Goal: Task Accomplishment & Management: Manage account settings

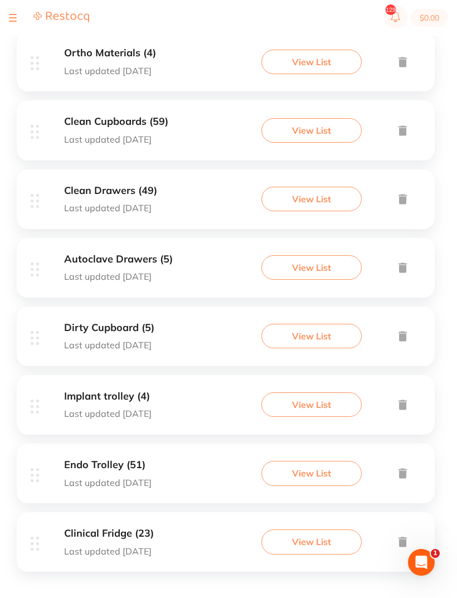
click at [187, 453] on div "Endo Trolley (51) Last updated [DATE] View List" at bounding box center [226, 473] width 418 height 60
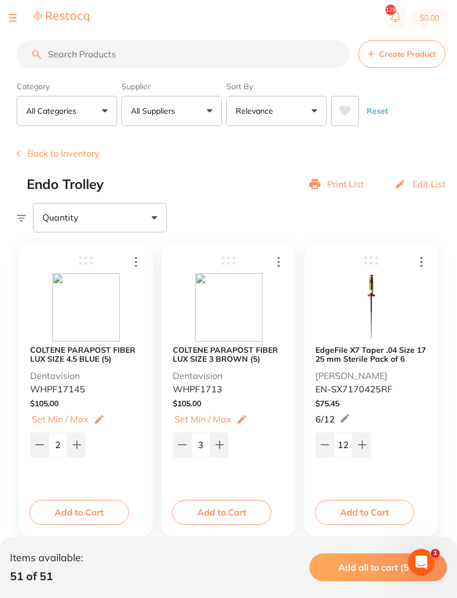
click at [52, 156] on button "Back to Inventory" at bounding box center [58, 153] width 83 height 10
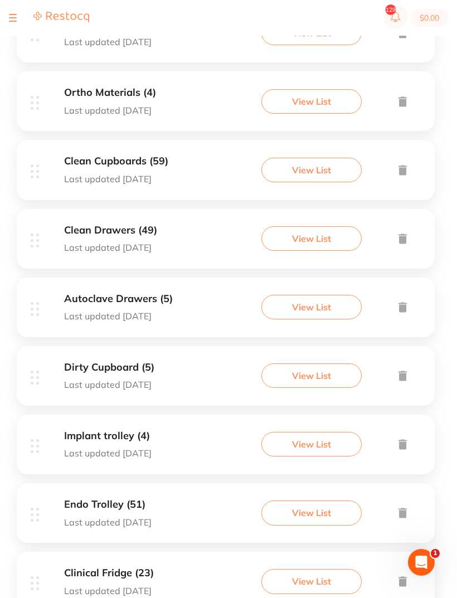
scroll to position [334, 0]
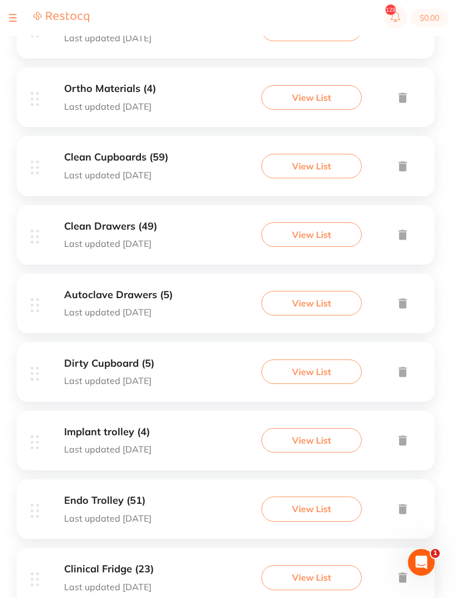
click at [102, 582] on p "Last updated [DATE]" at bounding box center [109, 587] width 90 height 10
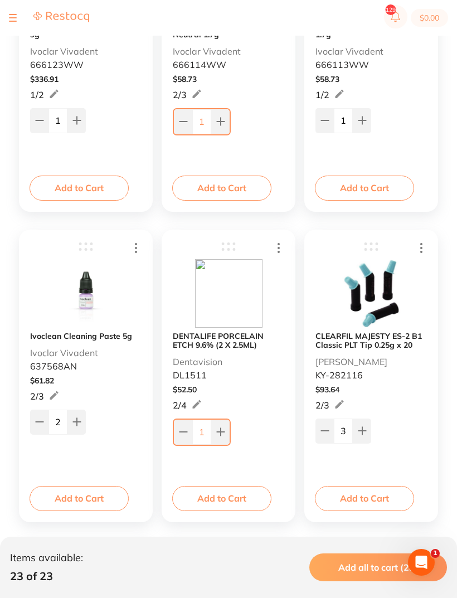
scroll to position [954, 0]
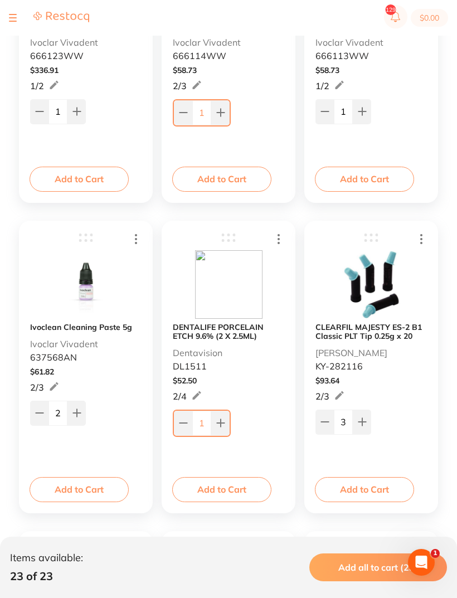
click at [228, 423] on button at bounding box center [220, 423] width 18 height 25
type input "2"
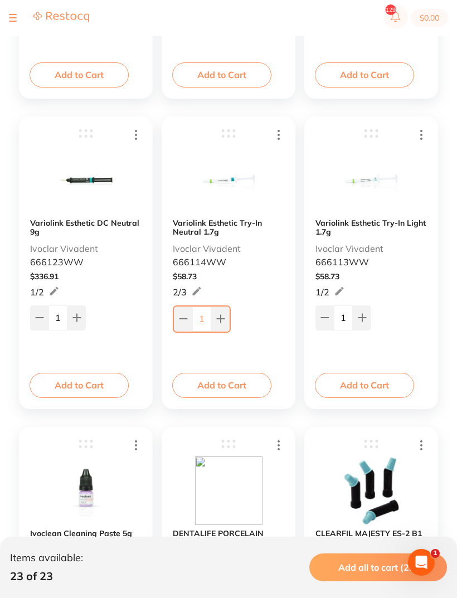
scroll to position [747, 0]
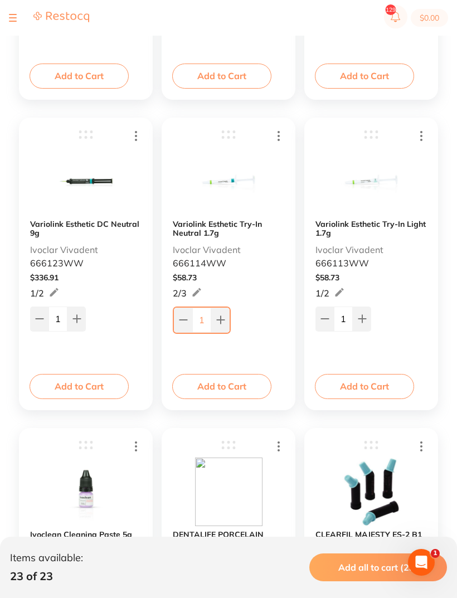
click at [218, 316] on icon at bounding box center [220, 319] width 9 height 9
type input "2"
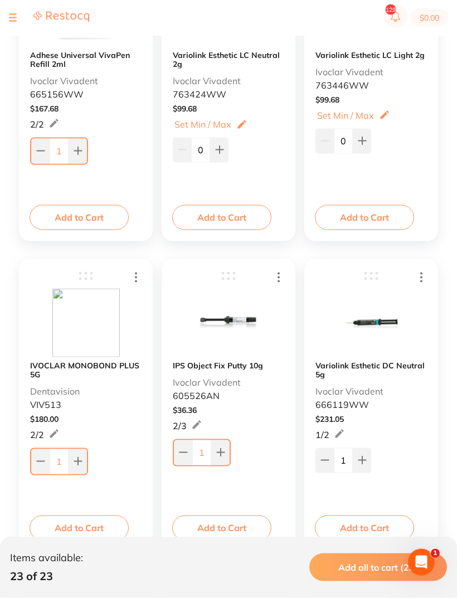
click at [81, 459] on icon at bounding box center [78, 461] width 9 height 9
type input "2"
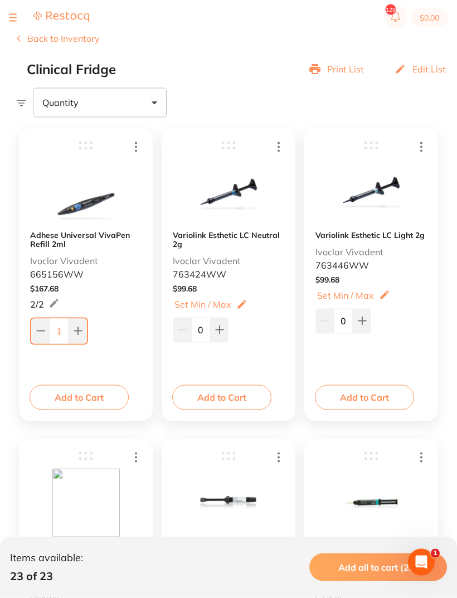
scroll to position [116, 0]
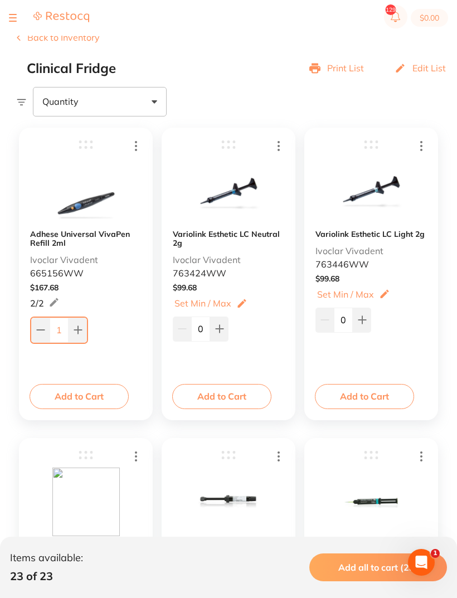
click at [358, 318] on icon at bounding box center [362, 319] width 9 height 9
type input "1"
click at [226, 321] on button at bounding box center [219, 328] width 18 height 25
click at [217, 333] on icon at bounding box center [219, 328] width 9 height 9
type input "2"
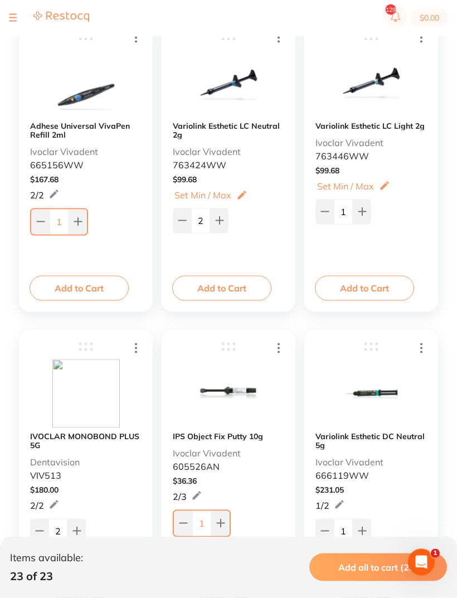
scroll to position [225, 0]
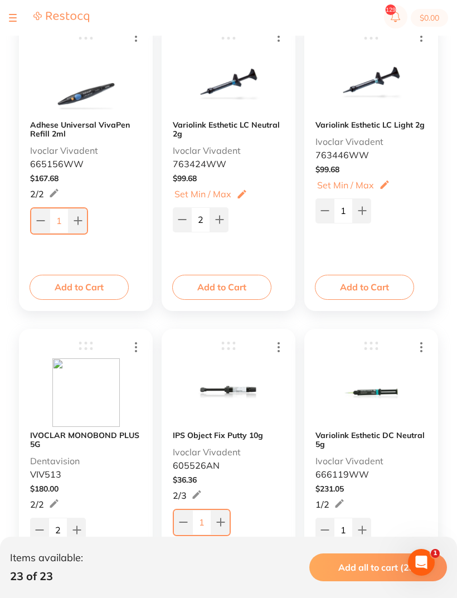
click at [83, 230] on button at bounding box center [78, 220] width 18 height 25
type input "2"
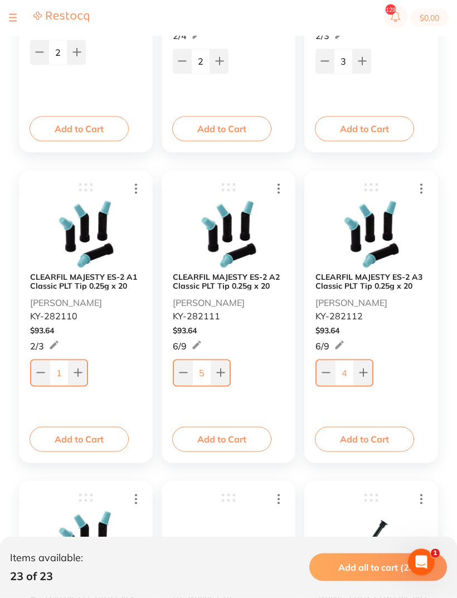
scroll to position [1308, 0]
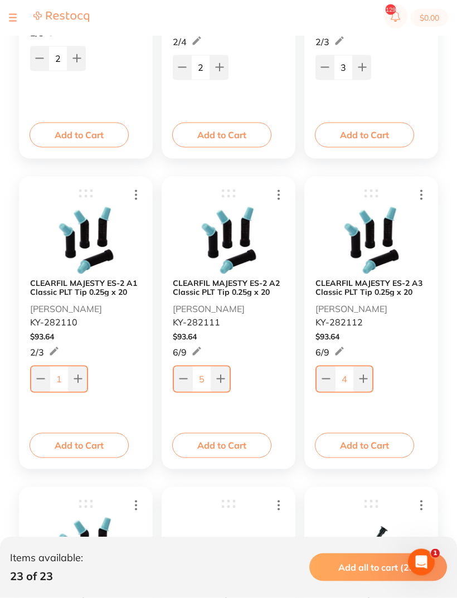
click at [186, 375] on icon at bounding box center [183, 378] width 9 height 9
type input "4"
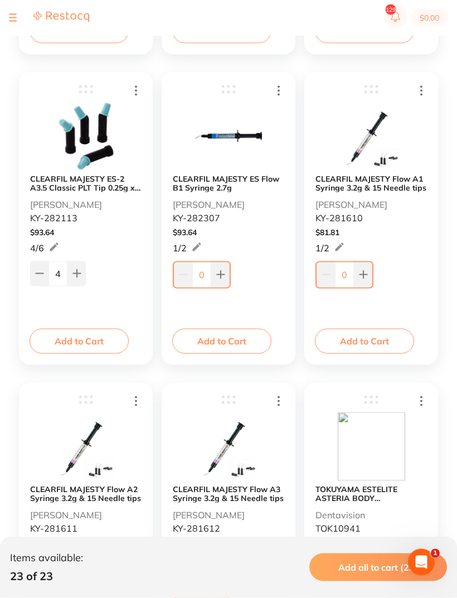
scroll to position [1723, 0]
click at [36, 277] on icon at bounding box center [39, 273] width 9 height 9
type input "3"
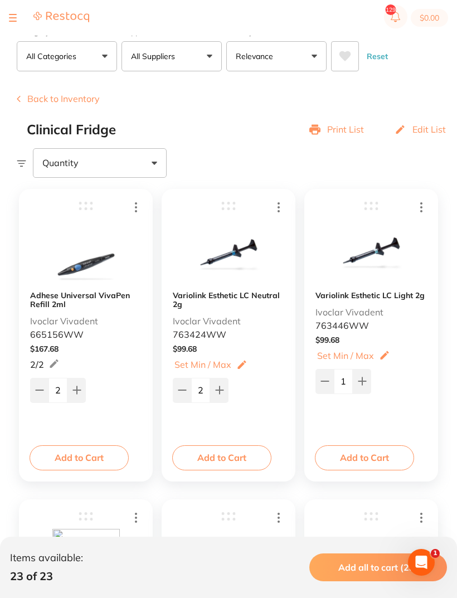
scroll to position [0, 0]
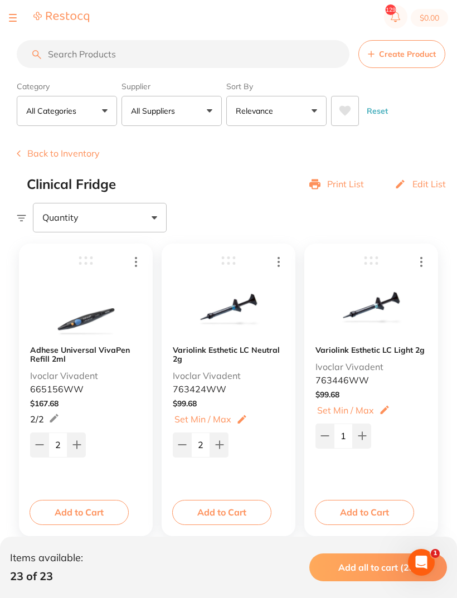
click at [66, 158] on button "Back to Inventory" at bounding box center [58, 153] width 83 height 10
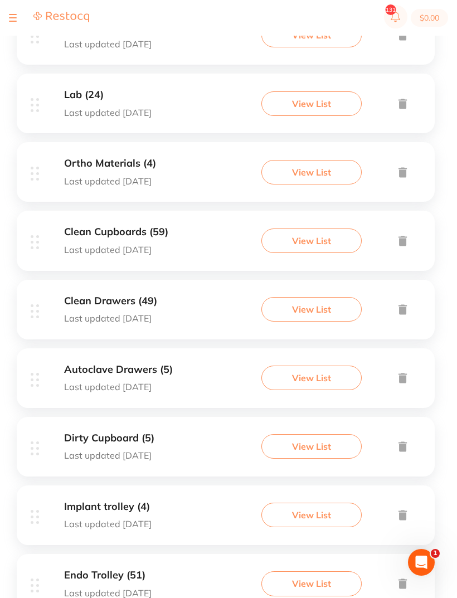
scroll to position [334, 0]
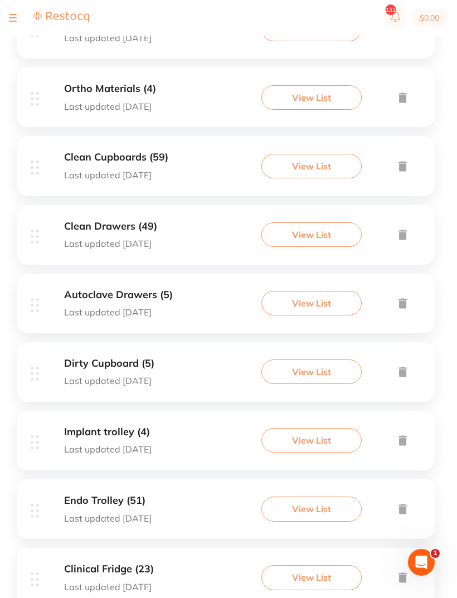
click at [181, 509] on div "View List" at bounding box center [295, 508] width 228 height 25
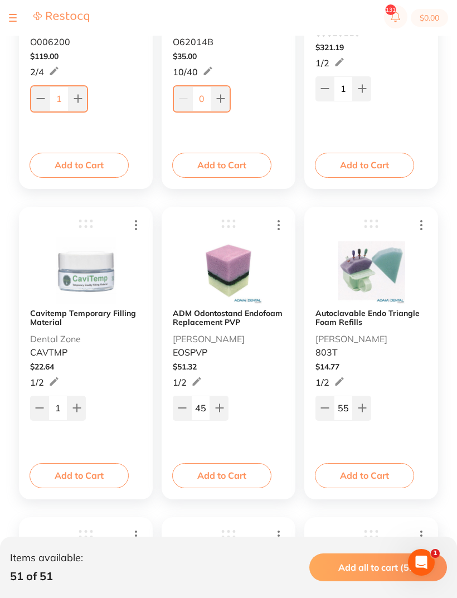
scroll to position [4398, 0]
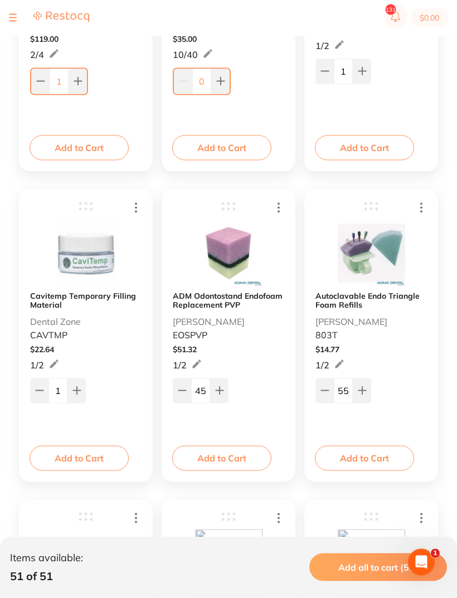
click at [174, 391] on button at bounding box center [182, 390] width 18 height 25
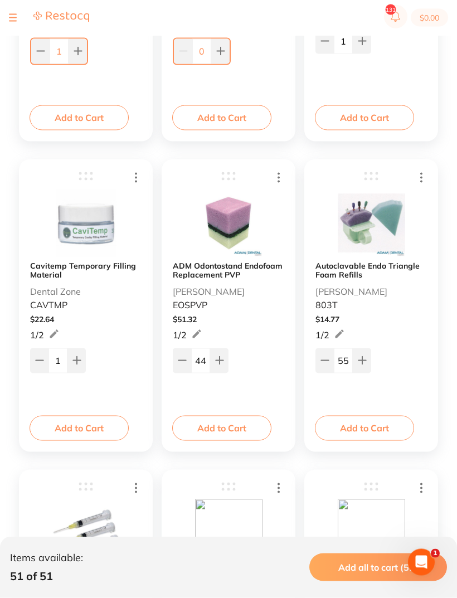
click at [180, 351] on button at bounding box center [182, 360] width 18 height 25
click at [179, 351] on button at bounding box center [182, 360] width 18 height 25
click at [180, 364] on icon at bounding box center [182, 359] width 9 height 9
click at [181, 365] on button at bounding box center [182, 360] width 18 height 25
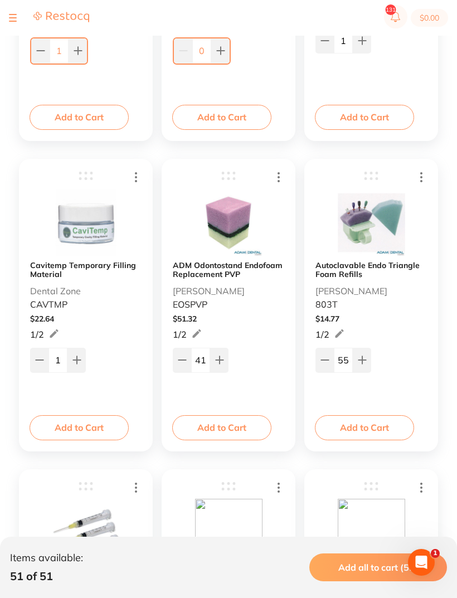
type input "40"
click at [321, 360] on icon at bounding box center [324, 360] width 7 height 0
click at [321, 360] on icon at bounding box center [324, 359] width 9 height 9
click at [320, 364] on icon at bounding box center [324, 359] width 9 height 9
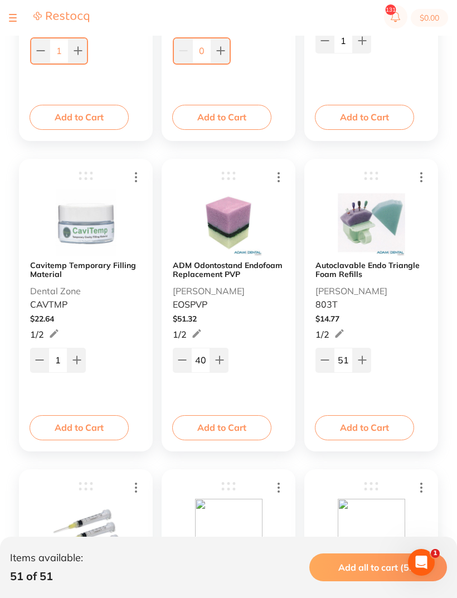
click at [343, 359] on input "51" at bounding box center [343, 360] width 19 height 25
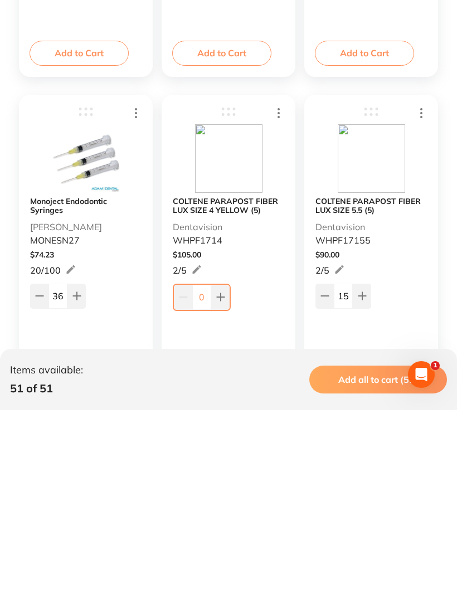
scroll to position [4622, 0]
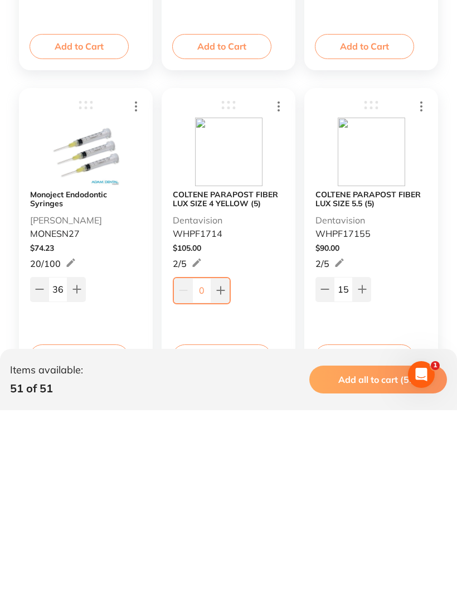
type input "32"
click at [69, 465] on button at bounding box center [76, 477] width 18 height 25
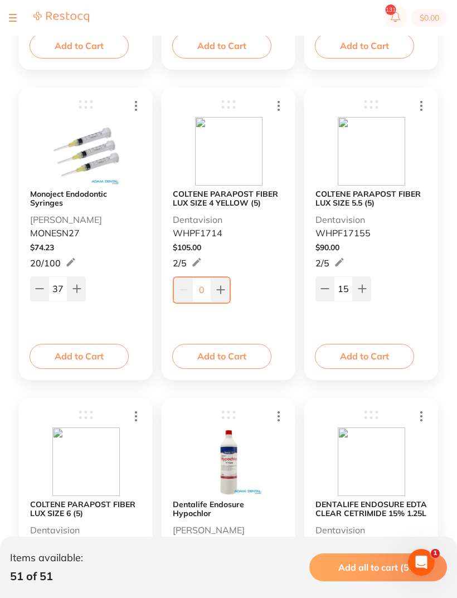
click at [42, 287] on icon at bounding box center [39, 288] width 9 height 9
click at [42, 286] on icon at bounding box center [39, 288] width 9 height 9
click at [65, 291] on input "35" at bounding box center [57, 288] width 19 height 25
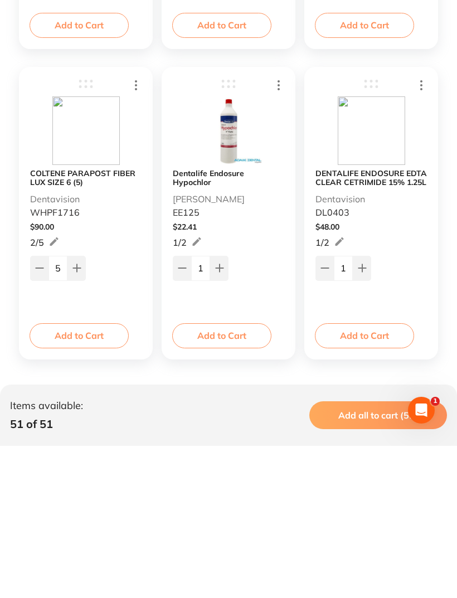
scroll to position [5013, 0]
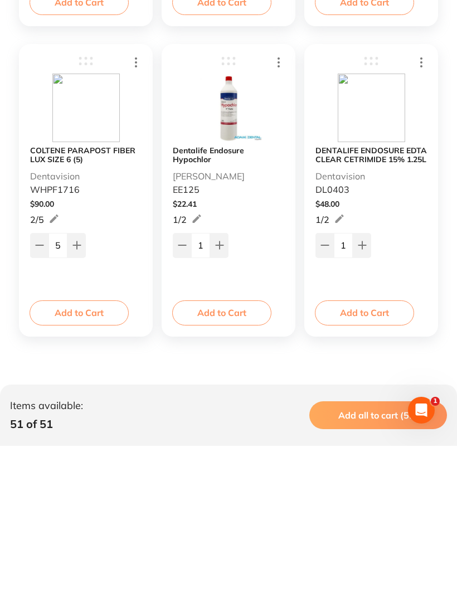
type input "100"
click at [178, 385] on button at bounding box center [182, 397] width 18 height 25
type input "0"
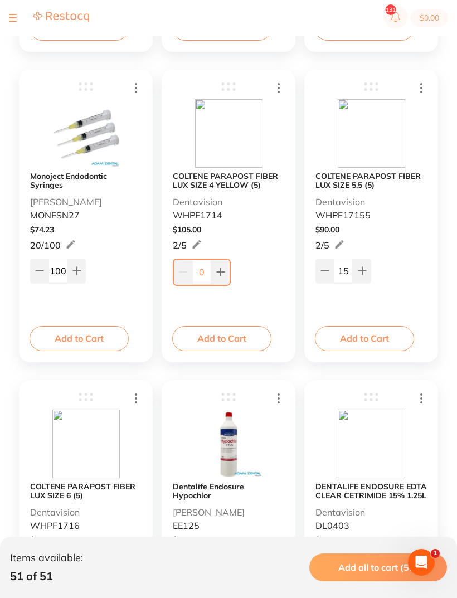
scroll to position [4830, 0]
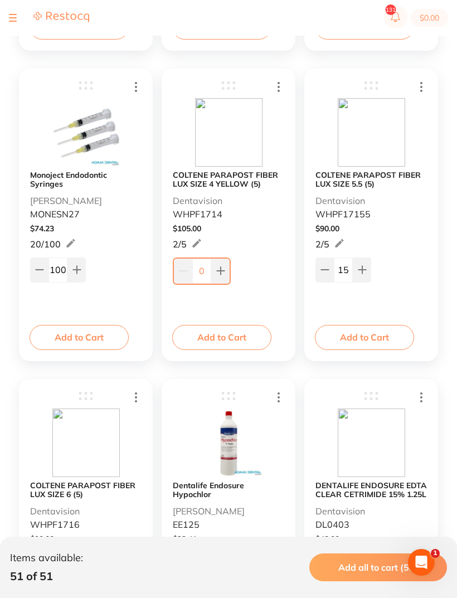
click at [229, 274] on button at bounding box center [220, 271] width 18 height 25
click at [228, 274] on button at bounding box center [220, 271] width 18 height 25
click at [228, 269] on button at bounding box center [219, 269] width 18 height 25
click at [229, 270] on div "3" at bounding box center [228, 268] width 111 height 27
click at [220, 273] on icon at bounding box center [219, 269] width 7 height 7
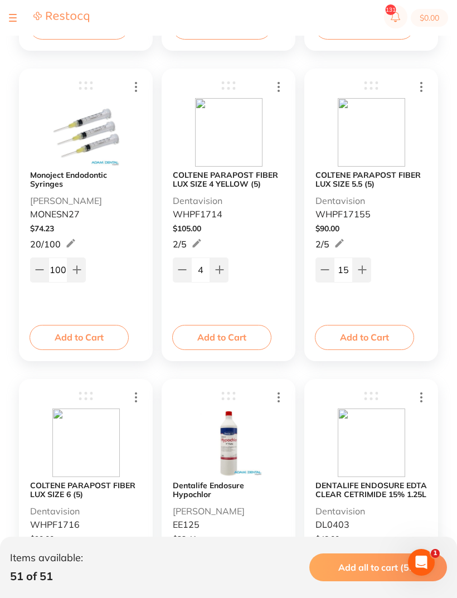
click at [220, 272] on icon at bounding box center [219, 269] width 7 height 7
type input "5"
click at [319, 276] on button at bounding box center [324, 269] width 18 height 25
click at [318, 276] on button at bounding box center [324, 269] width 18 height 25
click at [328, 261] on button at bounding box center [324, 269] width 18 height 25
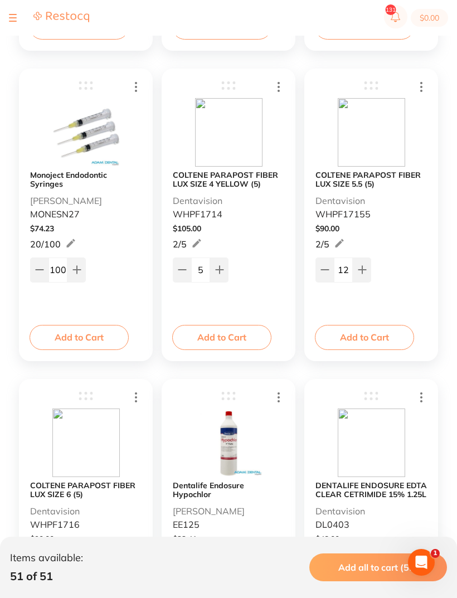
click at [328, 261] on button at bounding box center [324, 269] width 18 height 25
type input "11"
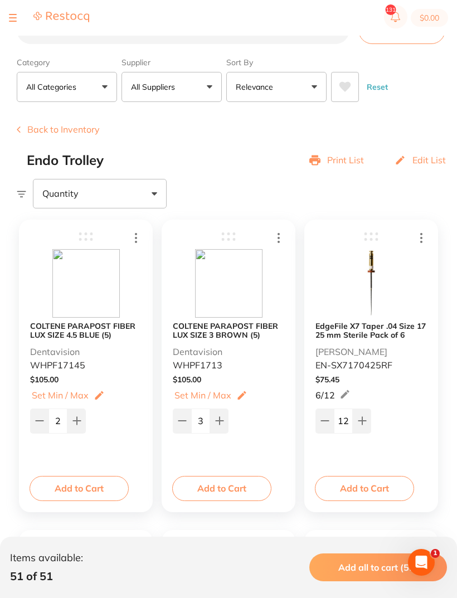
scroll to position [25, 0]
click at [81, 423] on icon at bounding box center [76, 420] width 9 height 9
click at [80, 423] on icon at bounding box center [76, 420] width 9 height 9
click at [83, 425] on button at bounding box center [76, 420] width 18 height 25
click at [79, 425] on icon at bounding box center [76, 420] width 9 height 9
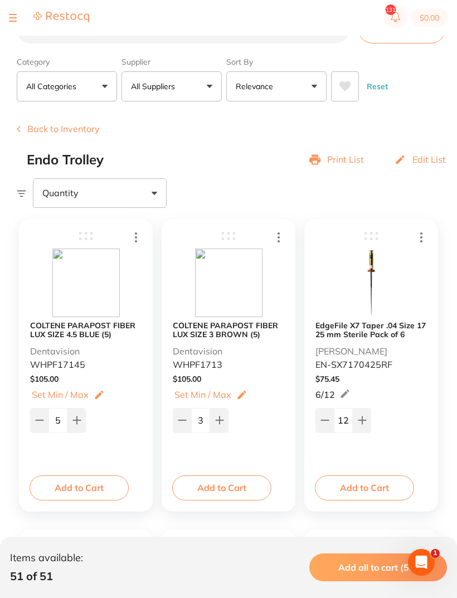
type input "6"
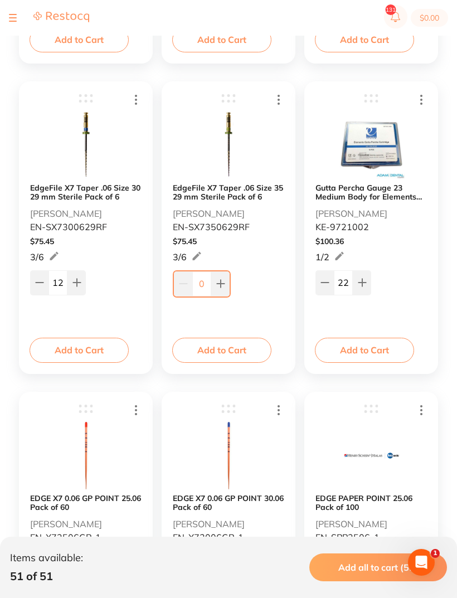
scroll to position [1871, 0]
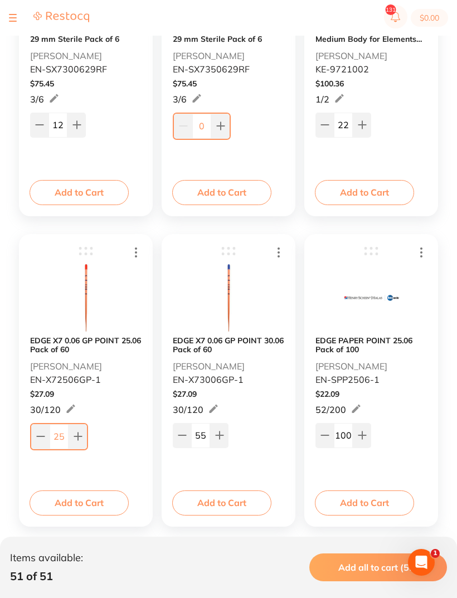
click at [60, 434] on input "25" at bounding box center [59, 436] width 19 height 25
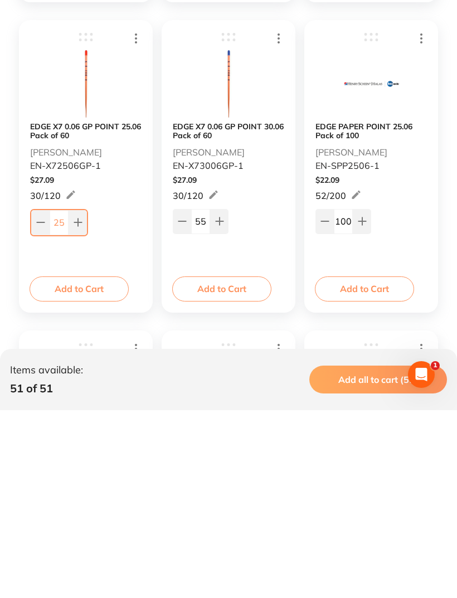
click at [62, 398] on input "25" at bounding box center [59, 410] width 19 height 25
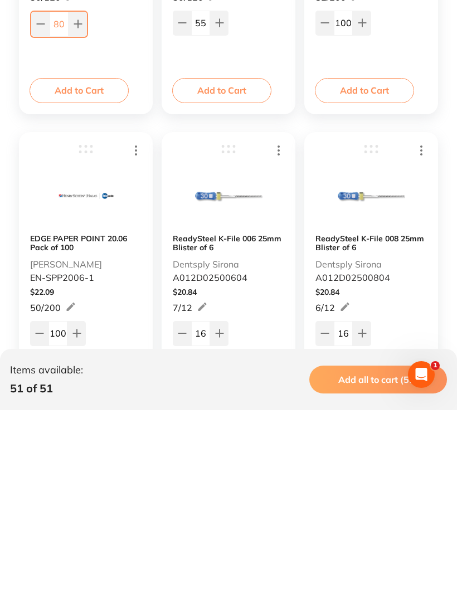
scroll to position [2098, 0]
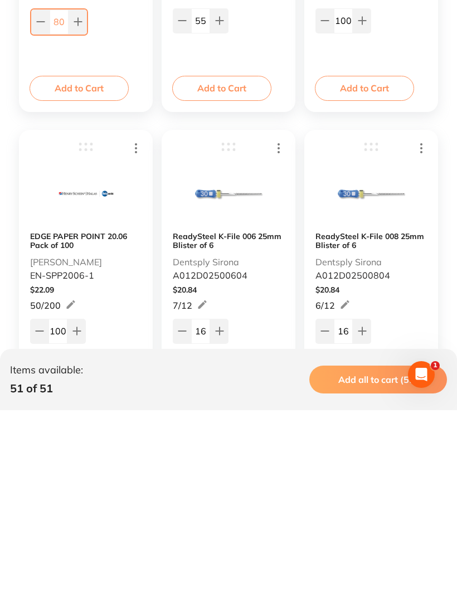
type input "80"
click at [64, 506] on input "100" at bounding box center [57, 518] width 19 height 25
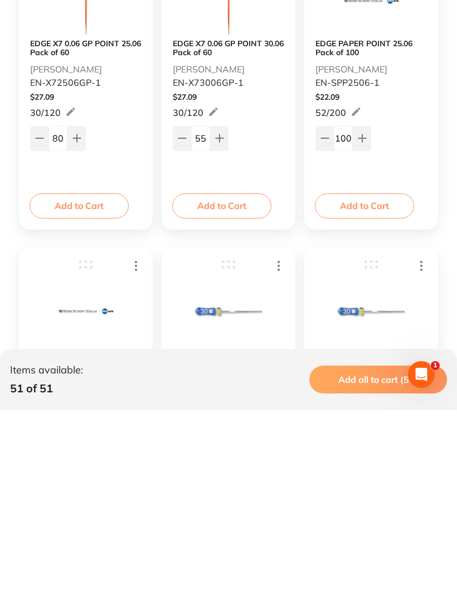
scroll to position [1986, 0]
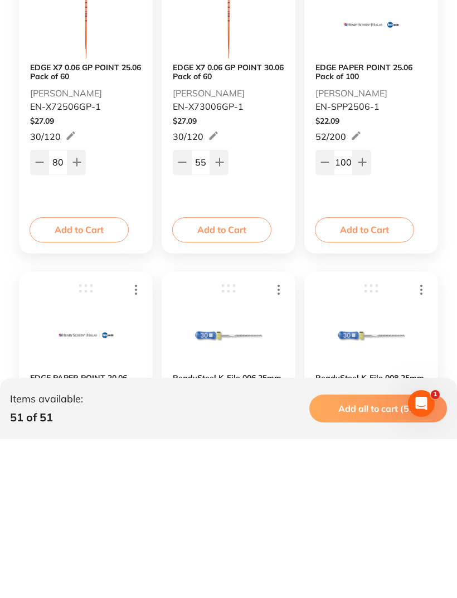
type input "300"
click at [344, 309] on input "100" at bounding box center [343, 321] width 19 height 25
type input "300"
click at [416, 176] on div "EDGE PAPER POINT 25.06 Pack of 100 [PERSON_NAME] EN-SPP2506-1 $ 22.09 52 / 200 …" at bounding box center [371, 266] width 134 height 292
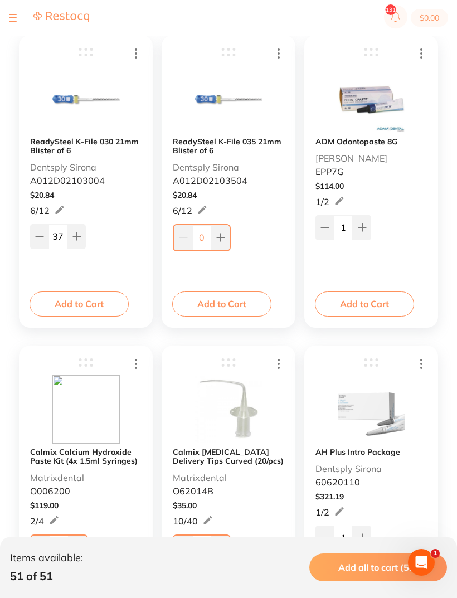
scroll to position [3961, 0]
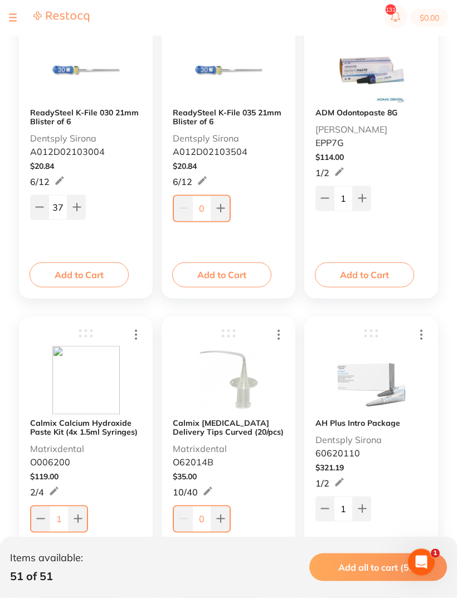
click at [210, 520] on input "0" at bounding box center [201, 518] width 19 height 25
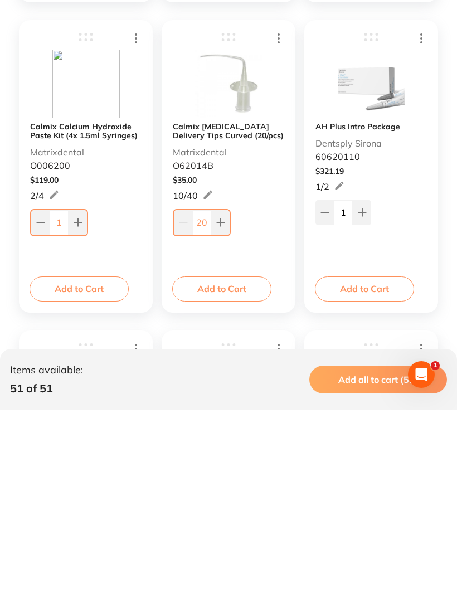
type input "20"
click at [119, 394] on div "1" at bounding box center [85, 408] width 111 height 29
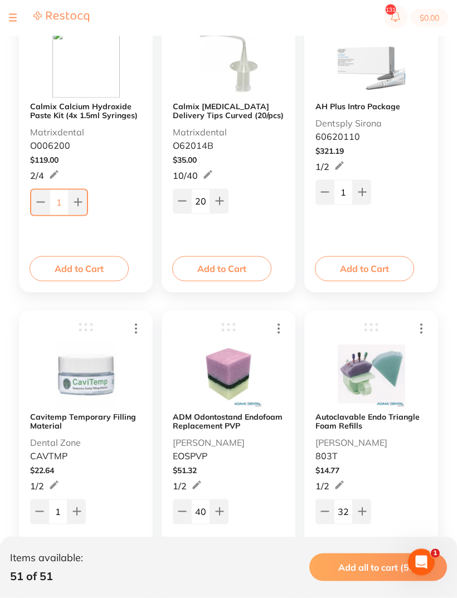
click at [37, 515] on icon at bounding box center [39, 511] width 9 height 9
type input "0"
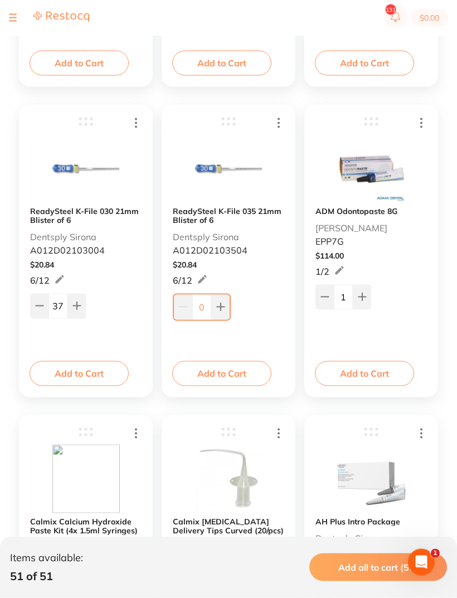
click at [328, 302] on button at bounding box center [324, 297] width 18 height 25
type input "0"
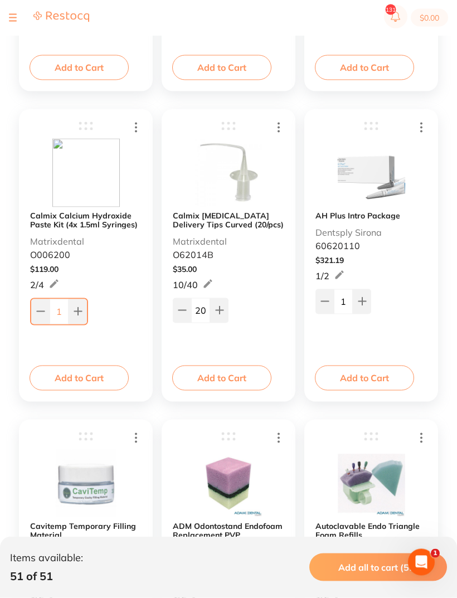
scroll to position [4169, 0]
click at [86, 313] on button at bounding box center [78, 311] width 18 height 25
click at [86, 313] on div "2" at bounding box center [85, 308] width 111 height 27
click at [82, 313] on button at bounding box center [76, 309] width 18 height 25
type input "3"
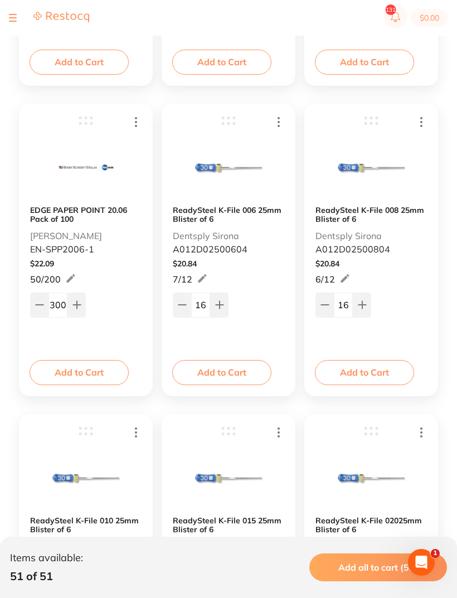
scroll to position [2323, 0]
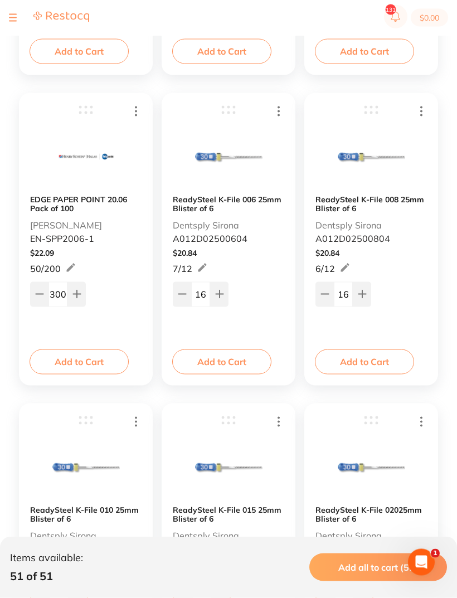
click at [187, 296] on button at bounding box center [182, 294] width 18 height 25
type input "15"
click at [369, 299] on button at bounding box center [362, 293] width 18 height 25
type input "17"
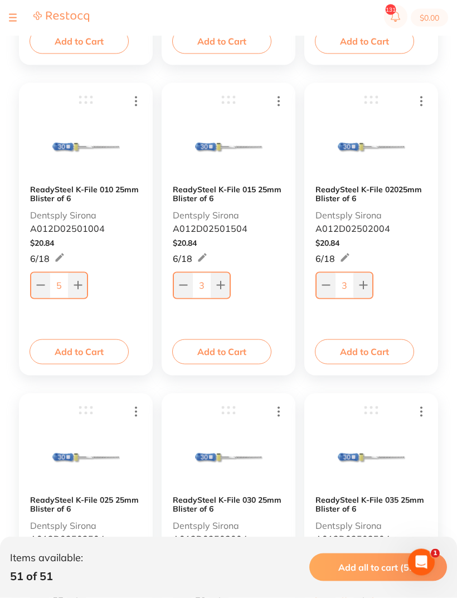
scroll to position [2644, 0]
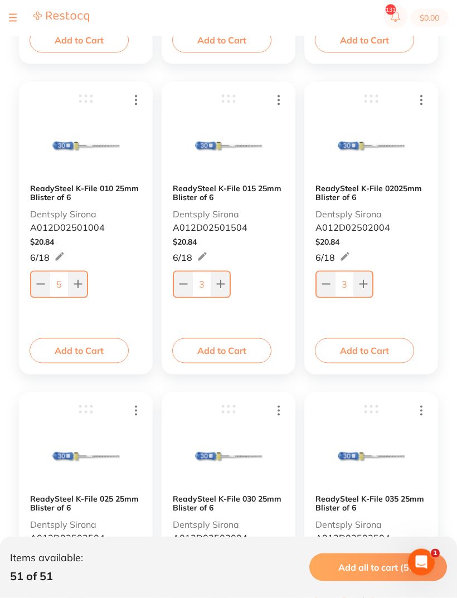
click at [36, 289] on icon at bounding box center [40, 284] width 9 height 9
type input "4"
click at [175, 284] on button at bounding box center [183, 283] width 18 height 25
type input "2"
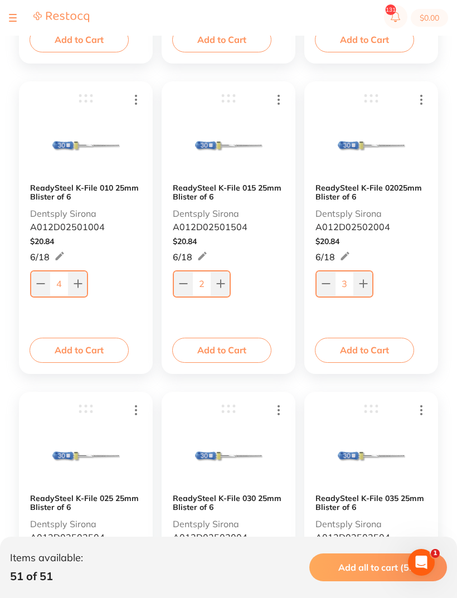
click at [365, 278] on button at bounding box center [363, 283] width 18 height 25
type input "4"
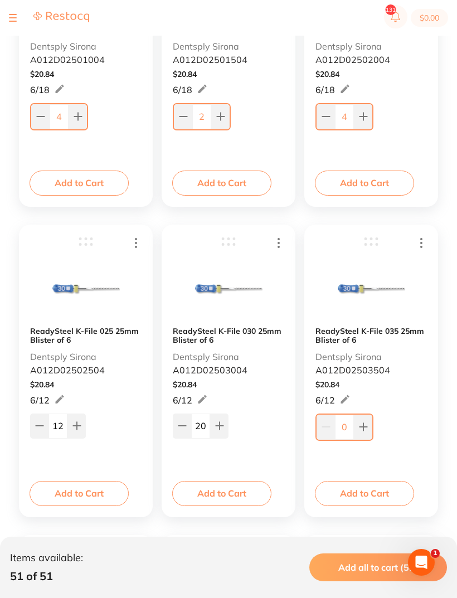
scroll to position [2882, 0]
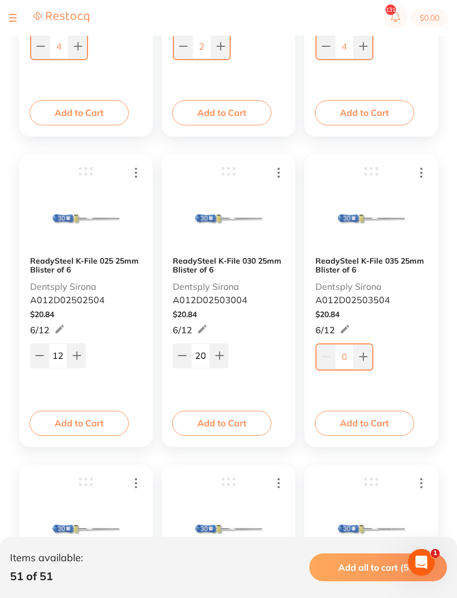
click at [33, 364] on button at bounding box center [39, 355] width 18 height 25
click at [38, 365] on button at bounding box center [39, 355] width 18 height 25
click at [38, 364] on button at bounding box center [39, 355] width 18 height 25
click at [38, 363] on button at bounding box center [39, 355] width 18 height 25
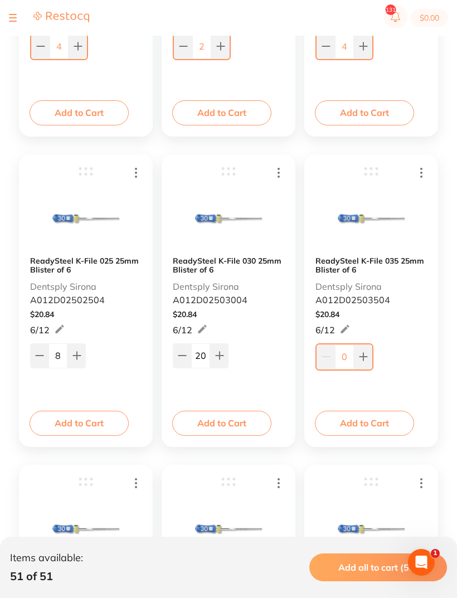
type input "7"
click at [183, 367] on button at bounding box center [182, 355] width 18 height 25
click at [183, 366] on button at bounding box center [182, 355] width 18 height 25
click at [187, 360] on button at bounding box center [182, 355] width 18 height 25
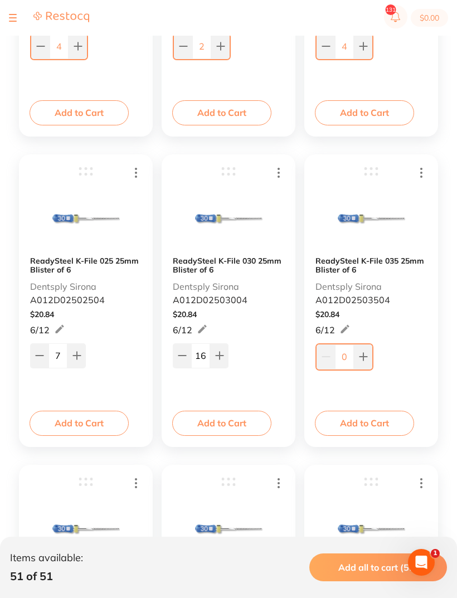
click at [187, 363] on button at bounding box center [182, 355] width 18 height 25
click at [221, 360] on icon at bounding box center [219, 355] width 9 height 9
type input "16"
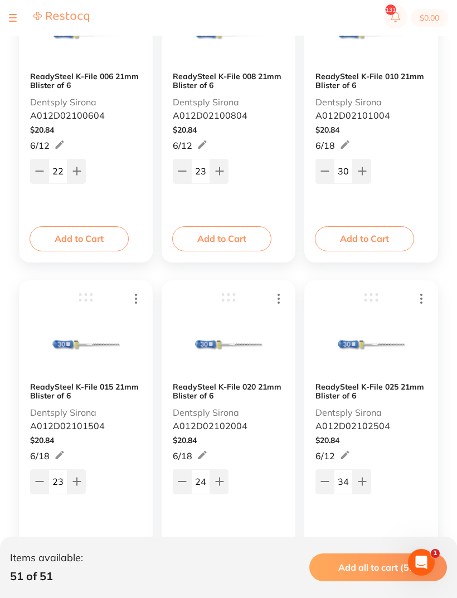
scroll to position [3353, 0]
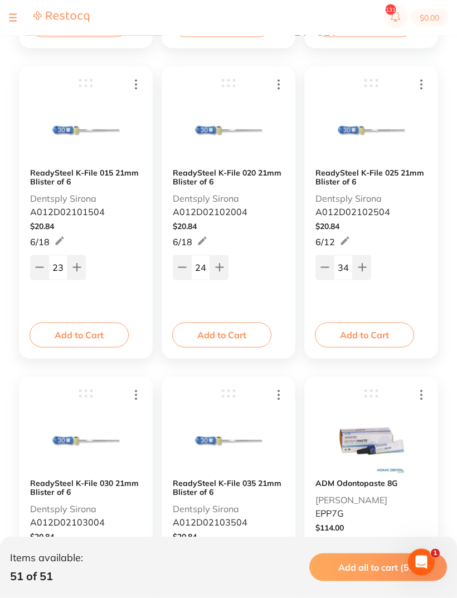
click at [223, 271] on icon at bounding box center [219, 267] width 9 height 9
click at [223, 271] on icon at bounding box center [219, 266] width 9 height 9
click at [227, 276] on button at bounding box center [219, 267] width 18 height 25
click at [226, 275] on button at bounding box center [219, 267] width 18 height 25
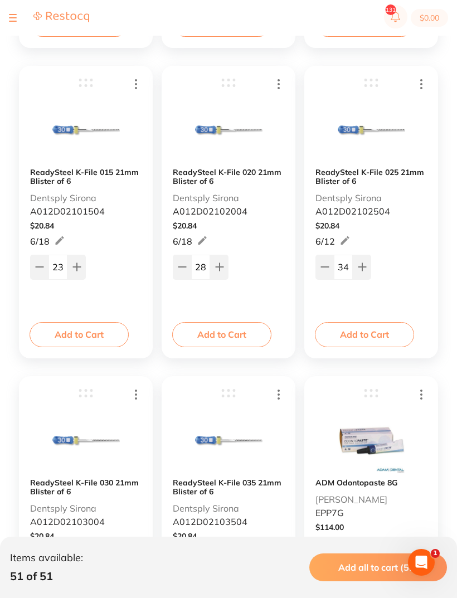
click at [187, 266] on button at bounding box center [182, 267] width 18 height 25
type input "27"
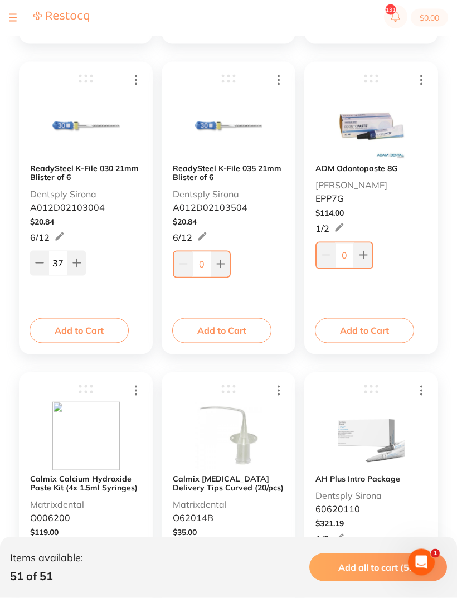
scroll to position [3906, 0]
click at [220, 271] on button at bounding box center [220, 263] width 18 height 25
click at [219, 271] on button at bounding box center [220, 263] width 18 height 25
click at [218, 267] on icon at bounding box center [220, 263] width 9 height 9
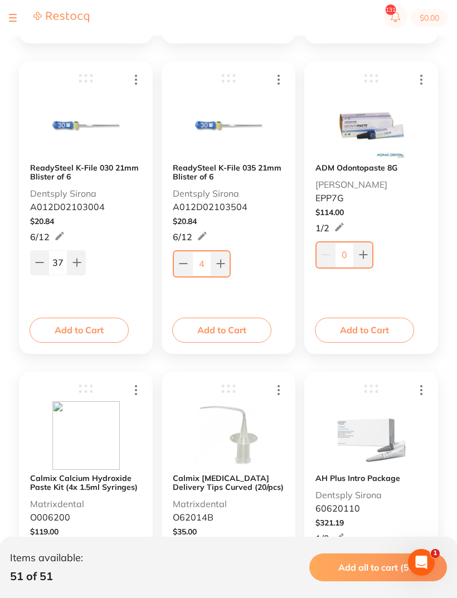
click at [202, 261] on input "4" at bounding box center [201, 263] width 19 height 25
type input "34"
click at [164, 389] on div "Calmix [MEDICAL_DATA] Delivery Tips Curved (20/pcs) Matrixdental O62014B $ 35.0…" at bounding box center [229, 518] width 134 height 292
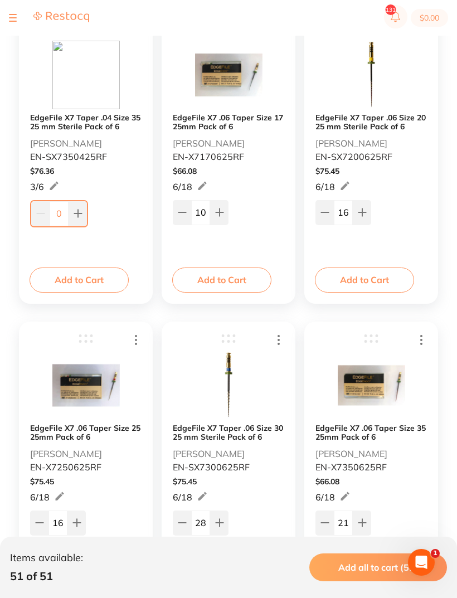
scroll to position [851, 0]
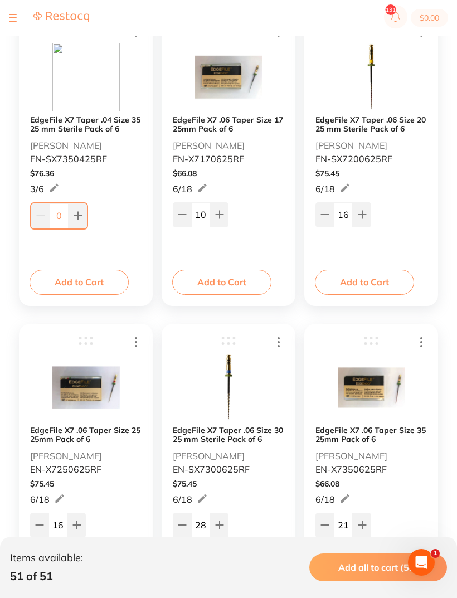
click at [187, 204] on button at bounding box center [182, 214] width 18 height 25
click at [186, 213] on icon at bounding box center [182, 214] width 9 height 9
click at [173, 211] on button at bounding box center [182, 214] width 18 height 25
type input "6"
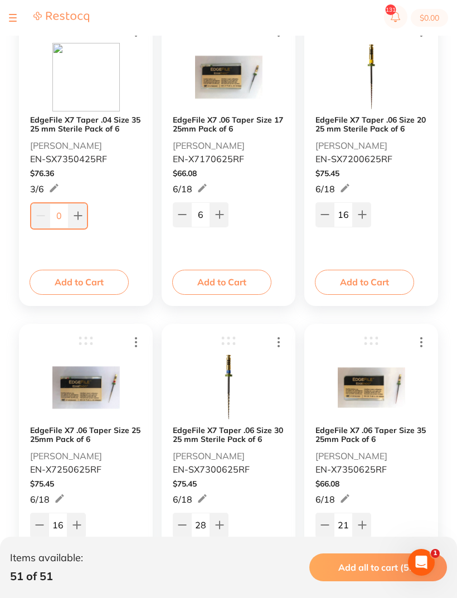
click at [324, 213] on icon at bounding box center [324, 214] width 9 height 9
click at [322, 209] on button at bounding box center [324, 214] width 18 height 25
click at [322, 208] on button at bounding box center [324, 214] width 18 height 25
click at [325, 213] on icon at bounding box center [324, 214] width 9 height 9
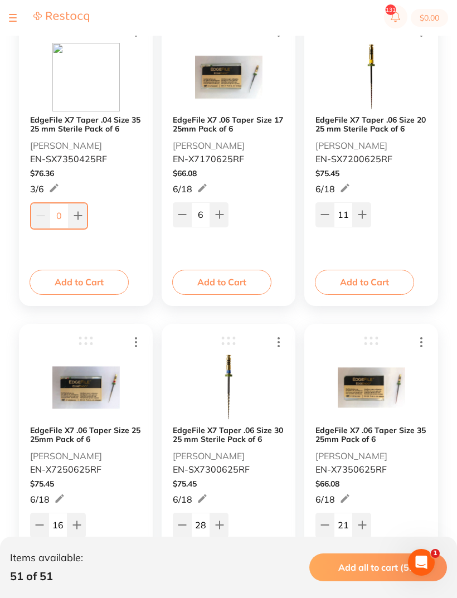
click at [324, 213] on icon at bounding box center [324, 214] width 9 height 9
click at [331, 213] on button at bounding box center [324, 214] width 18 height 25
type input "9"
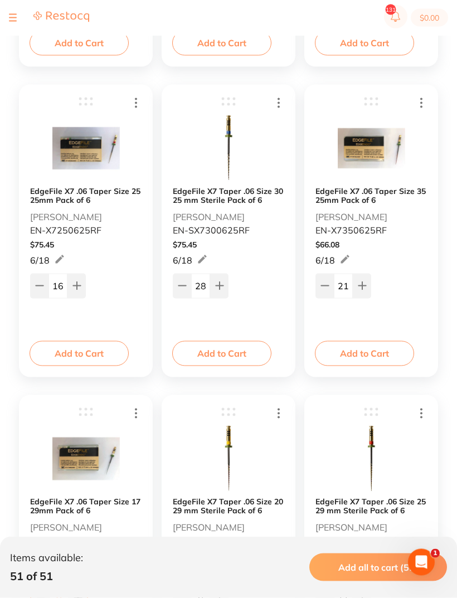
scroll to position [1105, 0]
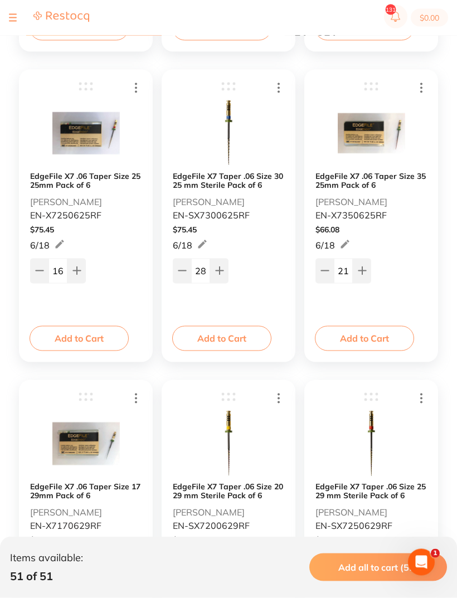
click at [37, 271] on icon at bounding box center [39, 271] width 7 height 0
click at [37, 270] on icon at bounding box center [39, 270] width 7 height 0
click at [40, 265] on button at bounding box center [39, 270] width 18 height 25
click at [39, 265] on button at bounding box center [39, 270] width 18 height 25
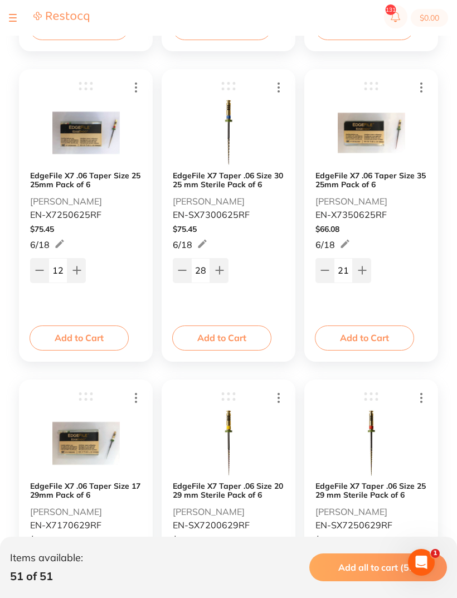
click at [37, 265] on button at bounding box center [39, 270] width 18 height 25
click at [37, 264] on button at bounding box center [39, 270] width 18 height 25
type input "10"
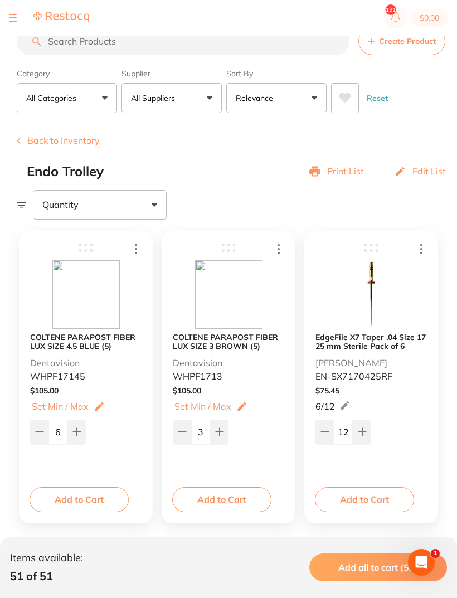
scroll to position [0, 0]
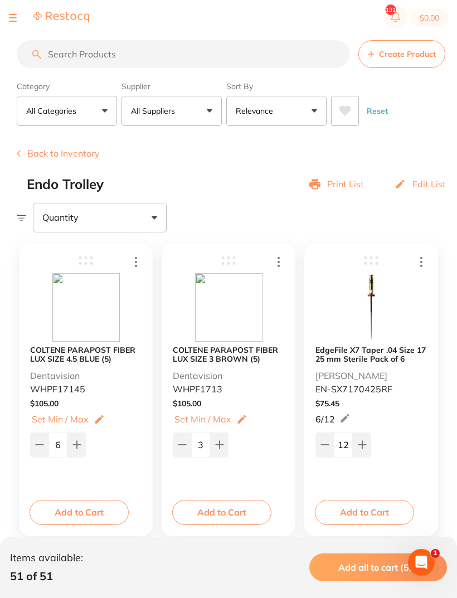
click at [329, 443] on icon at bounding box center [324, 444] width 9 height 9
click at [329, 442] on icon at bounding box center [324, 444] width 9 height 9
click at [331, 441] on button at bounding box center [324, 444] width 18 height 25
click at [325, 445] on icon at bounding box center [324, 445] width 7 height 0
type input "8"
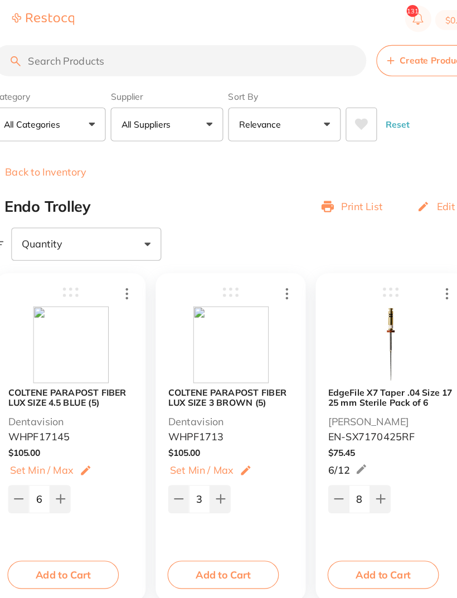
click at [40, 150] on button "Back to Inventory" at bounding box center [58, 153] width 83 height 10
